Goal: Information Seeking & Learning: Learn about a topic

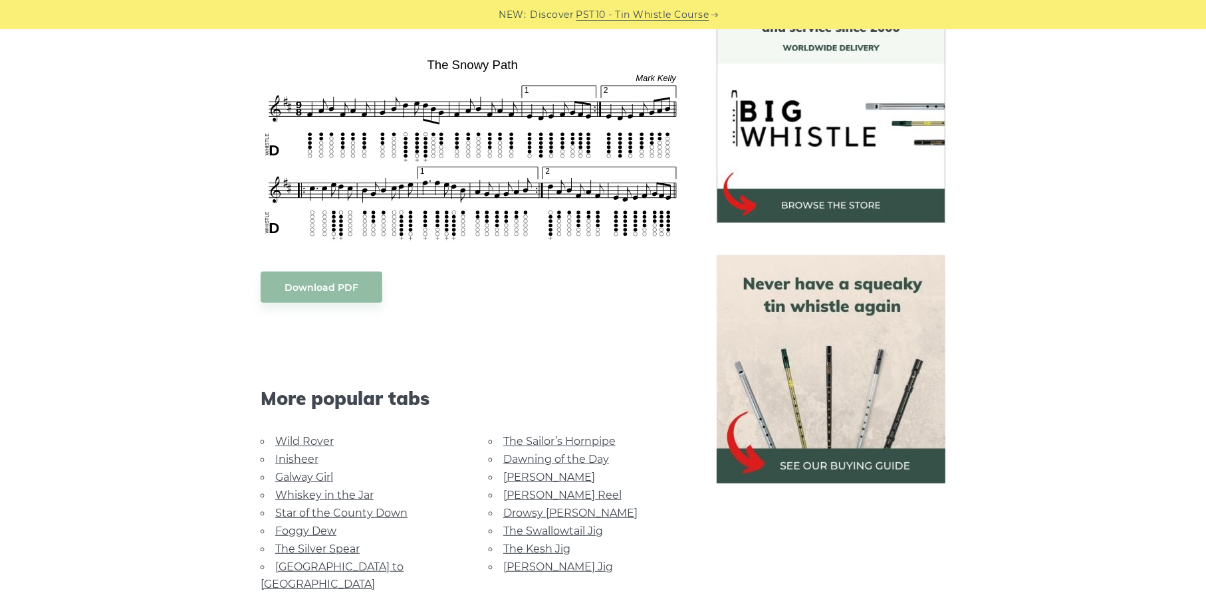
scroll to position [598, 0]
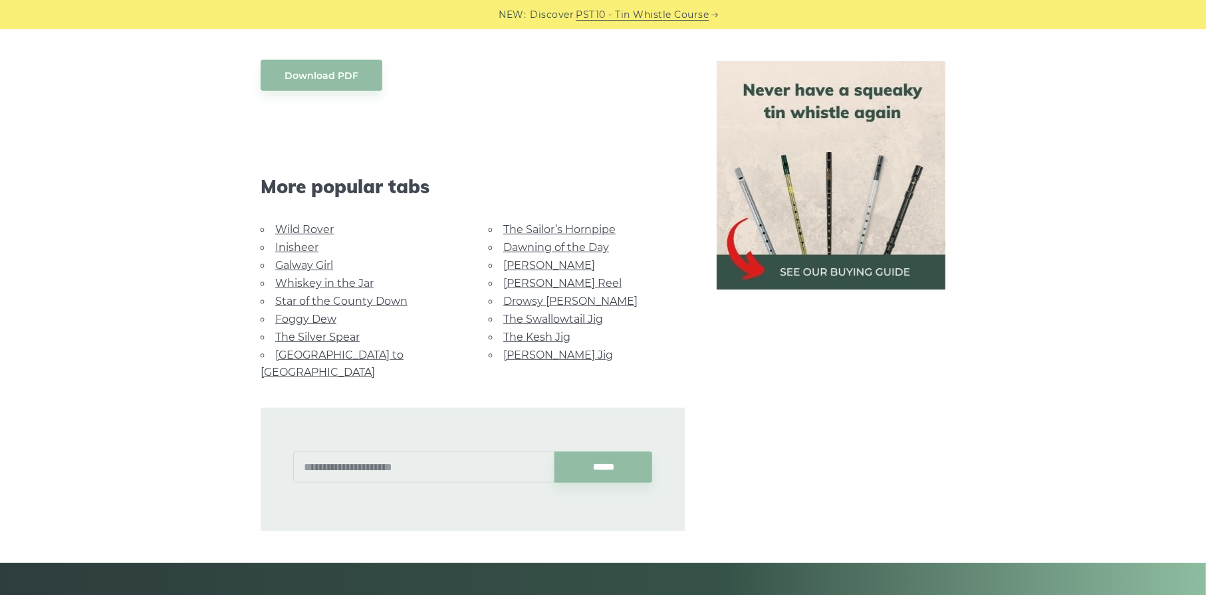
click at [288, 250] on link "Inisheer" at bounding box center [296, 247] width 43 height 13
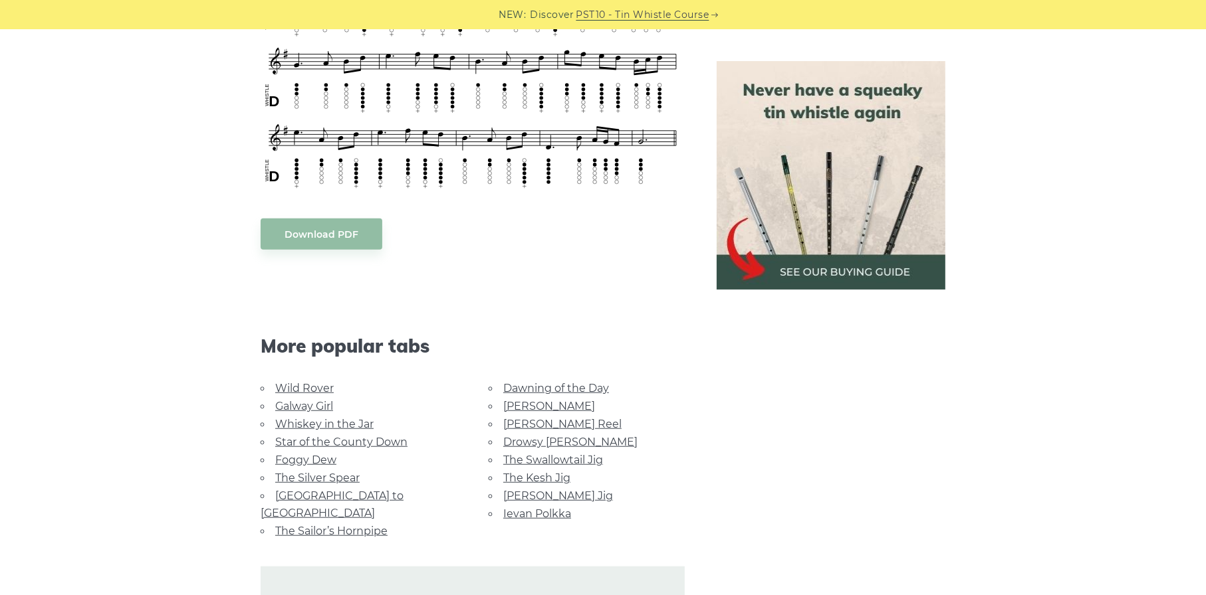
scroll to position [798, 0]
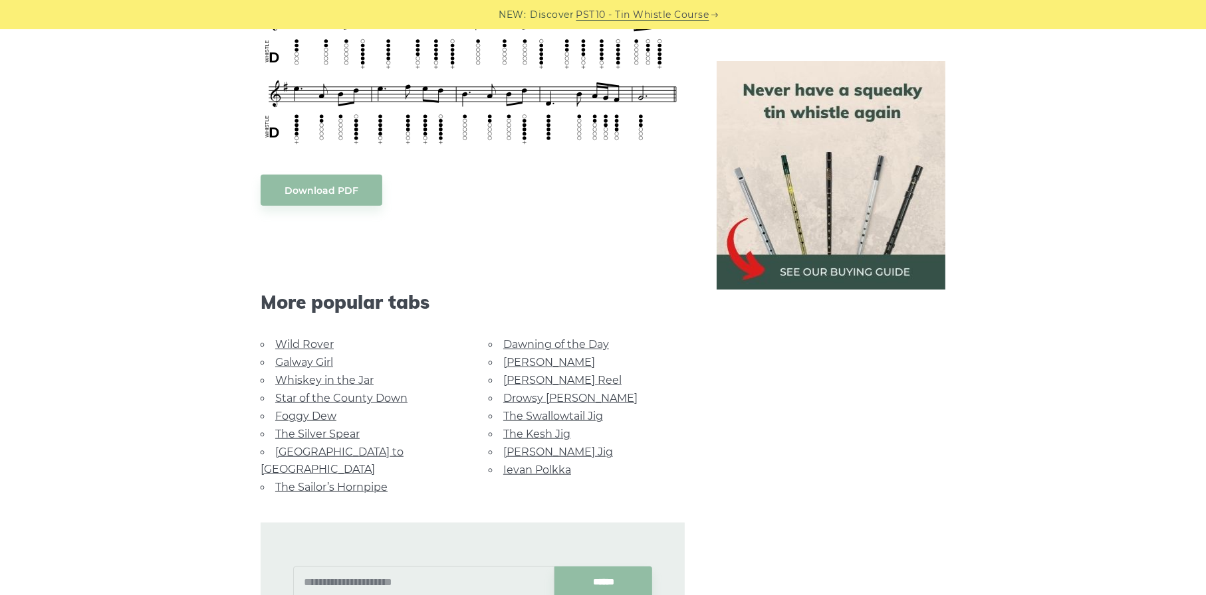
click at [574, 410] on link "The Swallowtail Jig" at bounding box center [553, 416] width 100 height 13
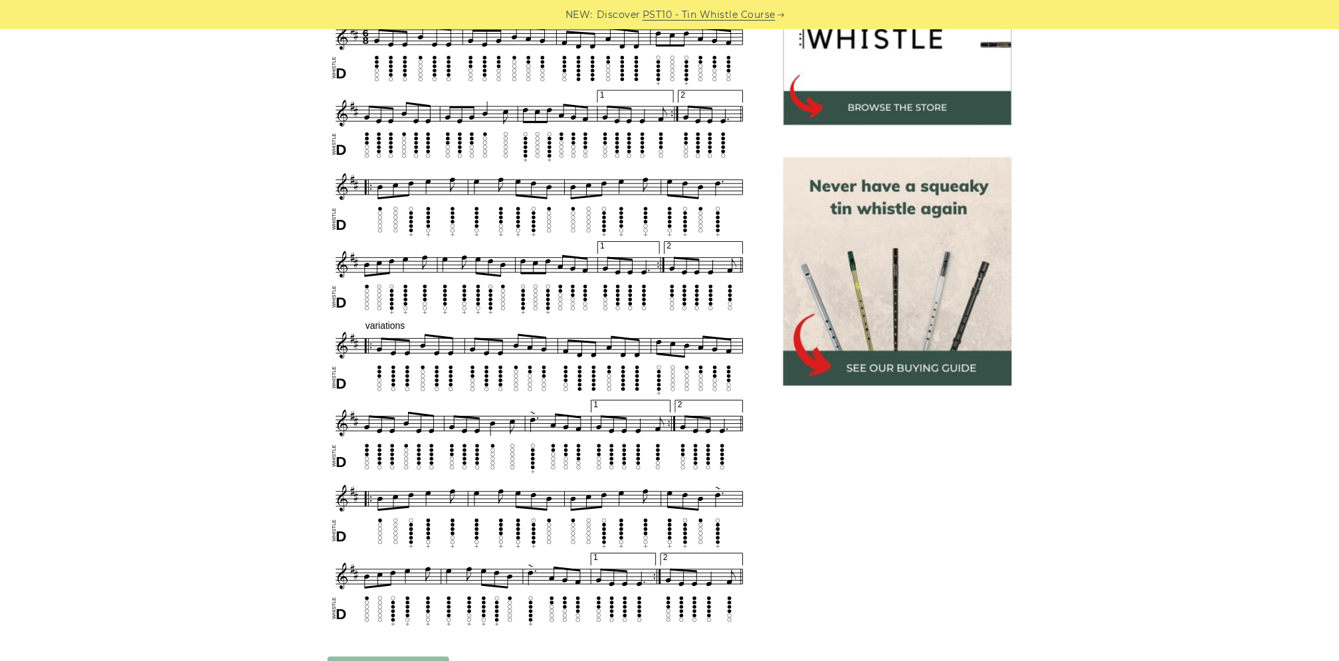
scroll to position [457, 0]
